Goal: Task Accomplishment & Management: Manage account settings

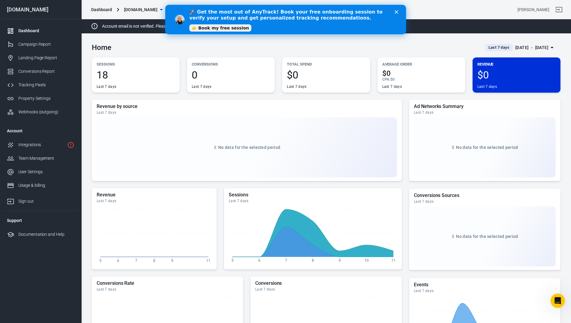
click at [109, 72] on span "18" at bounding box center [136, 75] width 78 height 10
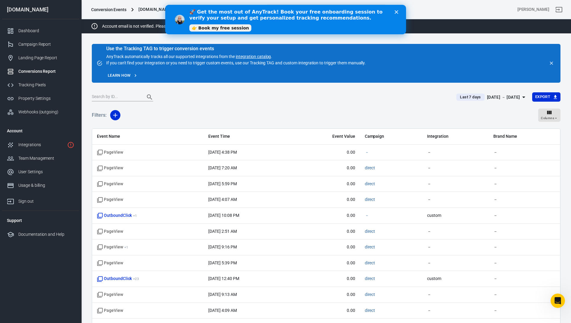
click at [396, 9] on div "🚀 Get the most out of AnyTrack! Book your free onboarding session to verify you…" at bounding box center [292, 19] width 207 height 25
click at [39, 141] on link "Integrations" at bounding box center [40, 145] width 77 height 14
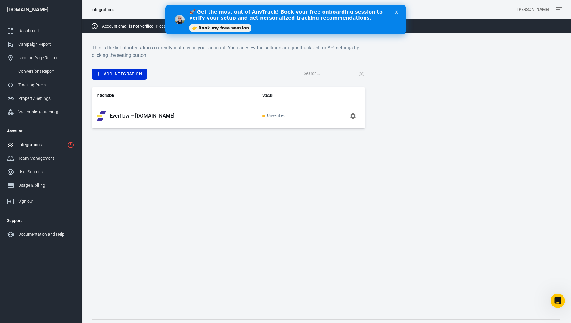
drag, startPoint x: 286, startPoint y: 115, endPoint x: 290, endPoint y: 113, distance: 4.3
click at [286, 115] on span "Unverified" at bounding box center [274, 115] width 23 height 5
click at [352, 117] on icon "button" at bounding box center [353, 116] width 6 height 6
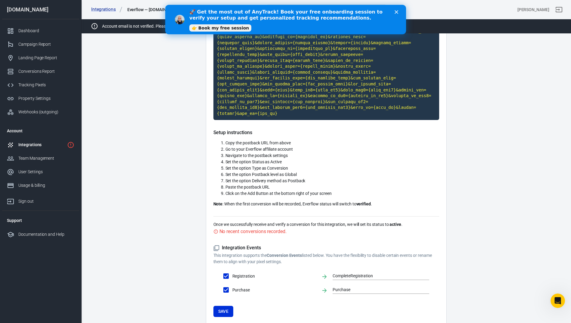
scroll to position [136, 0]
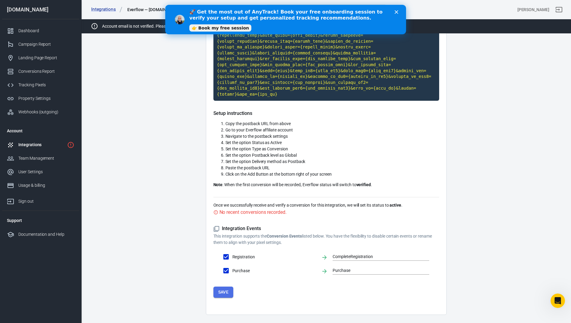
click at [225, 287] on button "Save" at bounding box center [223, 292] width 20 height 11
click at [31, 102] on link "Property Settings" at bounding box center [40, 99] width 77 height 14
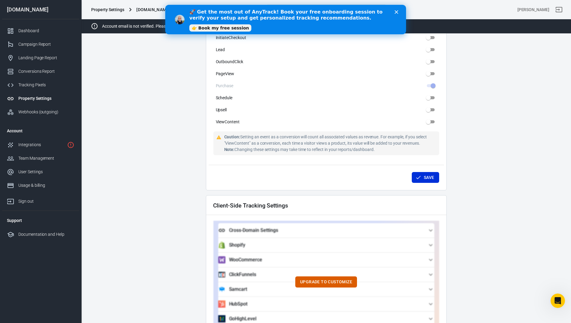
scroll to position [421, 0]
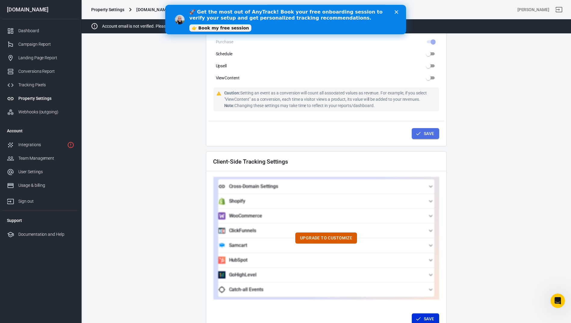
click at [425, 133] on button "Save" at bounding box center [425, 133] width 27 height 11
click at [422, 131] on button "Save" at bounding box center [425, 133] width 27 height 11
